Goal: Information Seeking & Learning: Learn about a topic

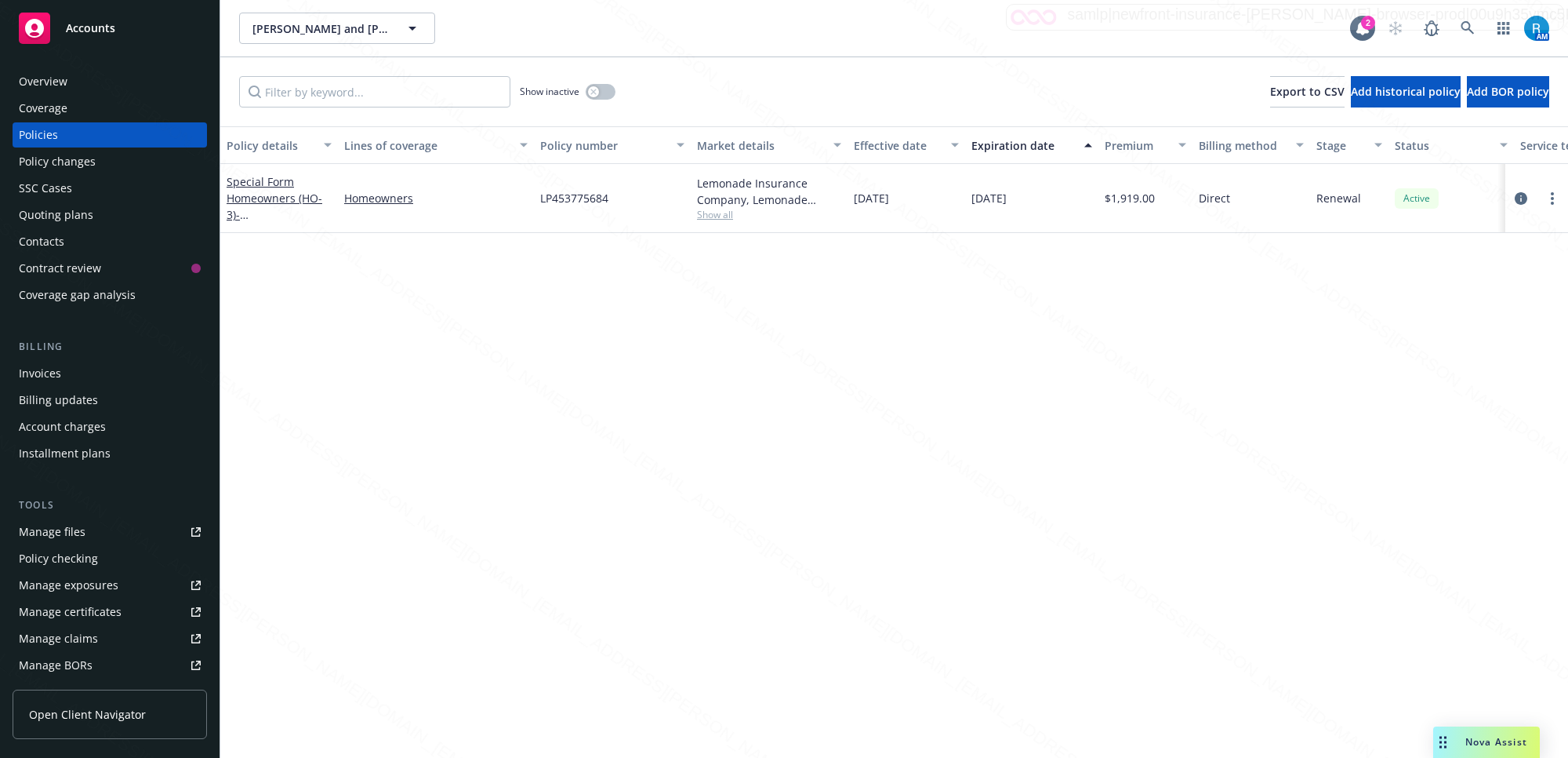
click at [813, 473] on div "Policy details Lines of coverage Policy number Market details Effective date Ex…" at bounding box center [894, 442] width 1348 height 632
click at [778, 472] on div "Policy details Lines of coverage Policy number Market details Effective date Ex…" at bounding box center [894, 442] width 1348 height 632
click at [740, 534] on div "Policy details Lines of coverage Policy number Market details Effective date Ex…" at bounding box center [894, 442] width 1348 height 632
click at [742, 541] on div "Policy details Lines of coverage Policy number Market details Effective date Ex…" at bounding box center [894, 442] width 1348 height 632
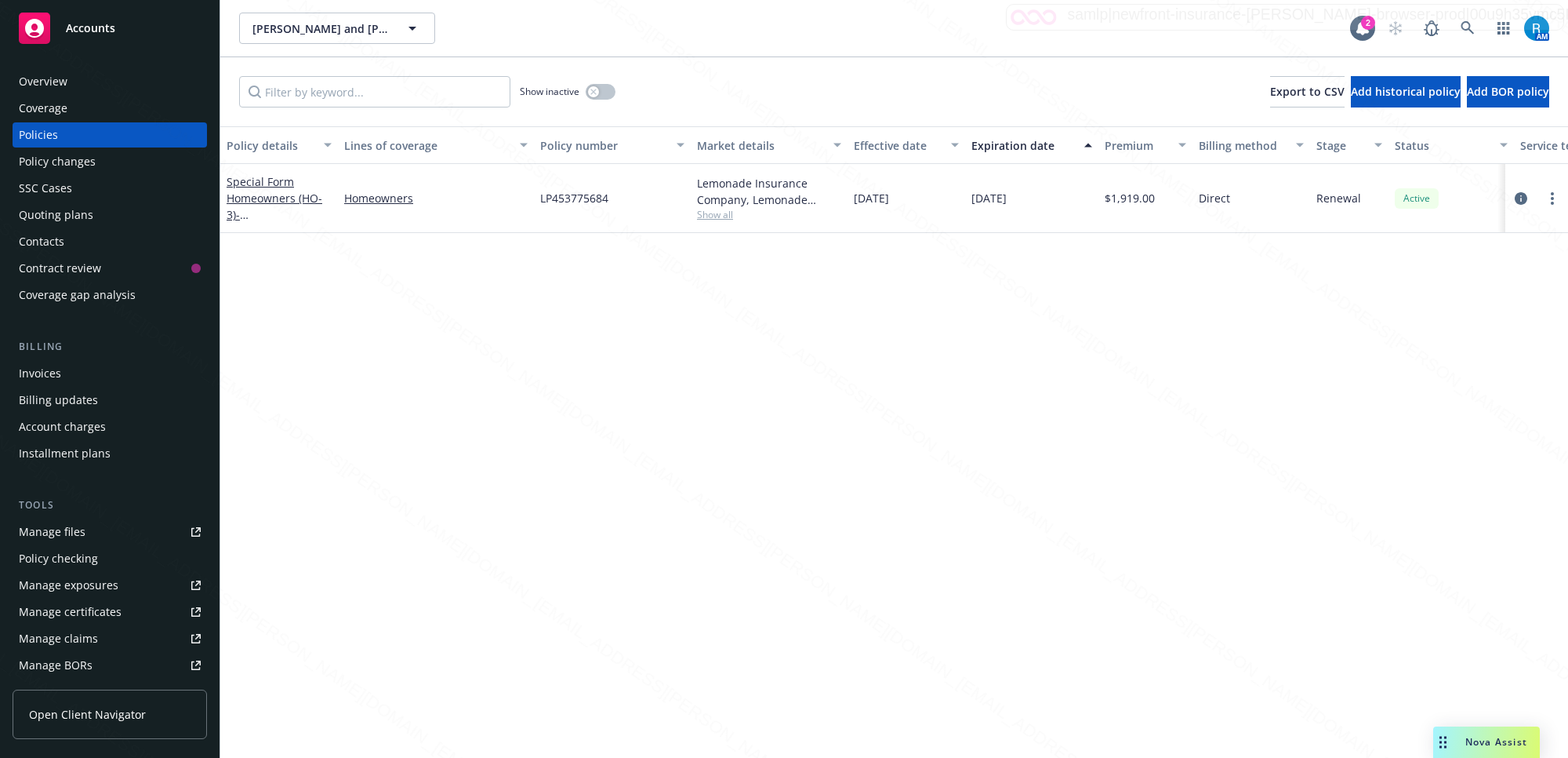
click at [742, 541] on div "Policy details Lines of coverage Policy number Market details Effective date Ex…" at bounding box center [894, 442] width 1348 height 632
click at [743, 542] on div "Policy details Lines of coverage Policy number Market details Effective date Ex…" at bounding box center [894, 442] width 1348 height 632
